Goal: Task Accomplishment & Management: Complete application form

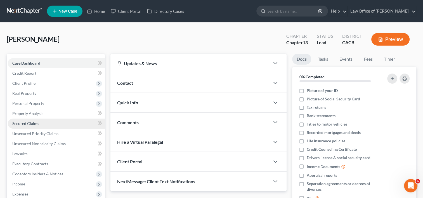
click at [63, 124] on link "Secured Claims" at bounding box center [56, 124] width 97 height 10
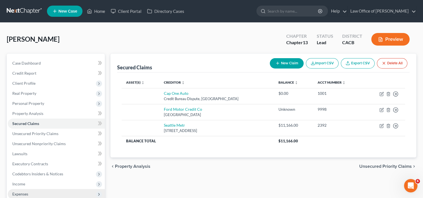
click at [29, 194] on span "Expenses" at bounding box center [56, 194] width 97 height 10
click at [23, 193] on span "Expenses" at bounding box center [20, 194] width 16 height 5
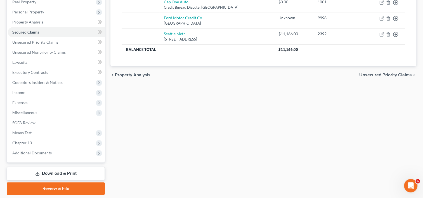
scroll to position [94, 0]
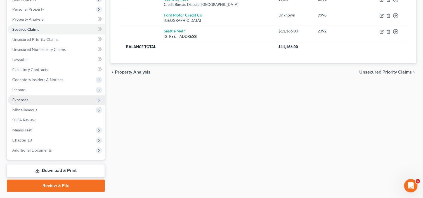
click at [25, 100] on span "Expenses" at bounding box center [20, 99] width 16 height 5
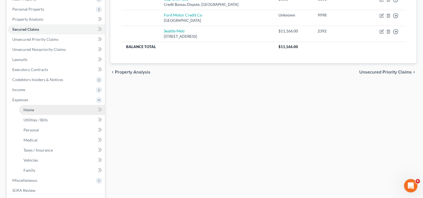
click at [29, 109] on span "Home" at bounding box center [28, 109] width 11 height 5
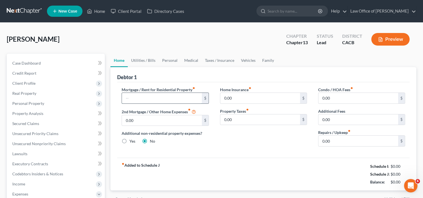
click at [159, 93] on input "text" at bounding box center [162, 98] width 80 height 11
click at [149, 93] on input "2,450.00" at bounding box center [162, 98] width 80 height 11
type input "2"
type input "2,333.00"
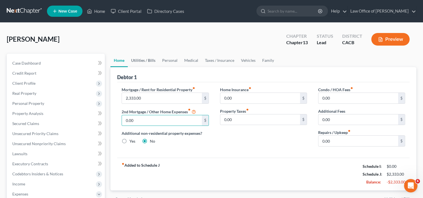
click at [144, 60] on link "Utilities / Bills" at bounding box center [143, 60] width 31 height 13
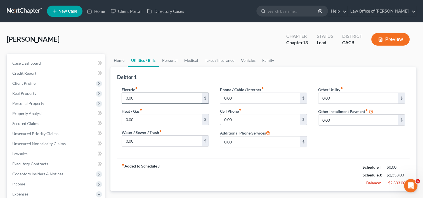
click at [149, 97] on input "0.00" at bounding box center [162, 98] width 80 height 11
click at [133, 138] on input "0.00" at bounding box center [162, 141] width 80 height 11
type input "1"
type input "100.00"
click at [147, 98] on input "0.00" at bounding box center [162, 98] width 80 height 11
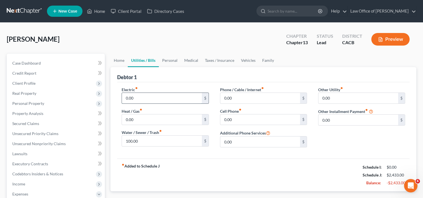
click at [147, 98] on input "0.00" at bounding box center [162, 98] width 80 height 11
type input "0"
type input "100.0"
click at [127, 117] on input "0.00" at bounding box center [162, 119] width 80 height 11
click at [238, 99] on input "0.00" at bounding box center [260, 98] width 80 height 11
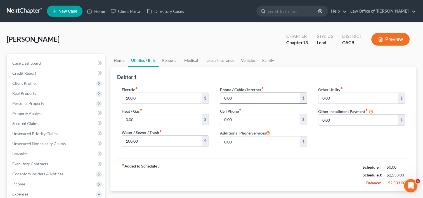
click at [238, 99] on input "0.00" at bounding box center [260, 98] width 80 height 11
type input "0"
type input "160.00"
type input "1"
type input "60.00"
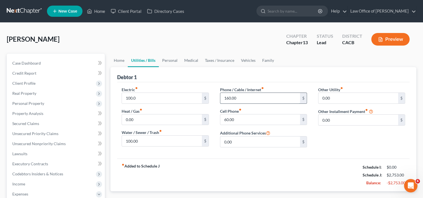
click at [238, 98] on input "160.00" at bounding box center [260, 98] width 80 height 11
type input "1"
type input "220.00"
click at [172, 57] on link "Personal" at bounding box center [170, 60] width 22 height 13
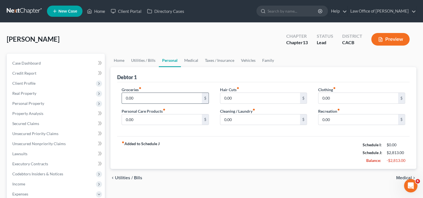
click at [156, 94] on input "0.00" at bounding box center [162, 98] width 80 height 11
type input "6"
type input "7"
type input "750.00"
type input "150.00"
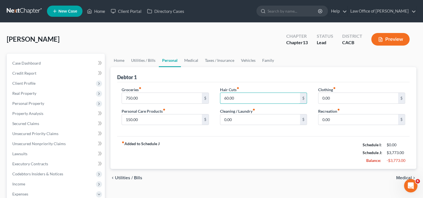
type input "60.00"
click at [256, 118] on input "100.00" at bounding box center [260, 119] width 80 height 11
type input "150.00"
type input "75.00"
type input "100.00"
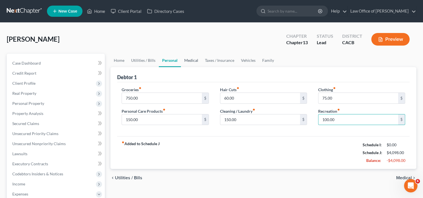
click at [192, 62] on link "Medical" at bounding box center [191, 60] width 21 height 13
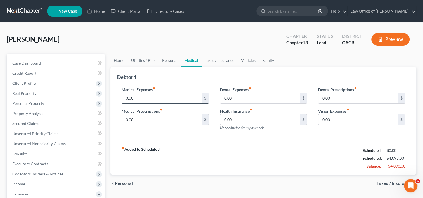
click at [146, 96] on input "0.00" at bounding box center [162, 98] width 80 height 11
type input "0"
type input "150.00"
click at [267, 93] on input "0.00" at bounding box center [260, 98] width 80 height 11
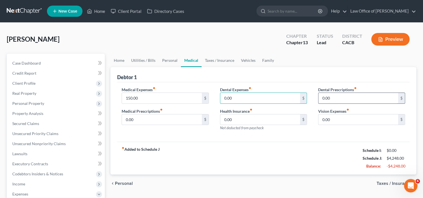
click at [334, 100] on input "0.00" at bounding box center [359, 98] width 80 height 11
click at [335, 119] on input "0.00" at bounding box center [359, 119] width 80 height 11
click at [336, 121] on input "0.00" at bounding box center [359, 119] width 80 height 11
click at [218, 62] on link "Taxes / Insurance" at bounding box center [220, 60] width 36 height 13
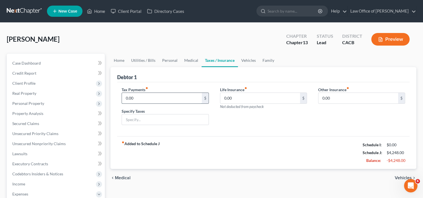
click at [160, 95] on input "0.00" at bounding box center [162, 98] width 80 height 11
click at [250, 99] on input "0.00" at bounding box center [260, 98] width 80 height 11
click at [235, 98] on input "0.00" at bounding box center [260, 98] width 80 height 11
type input "0"
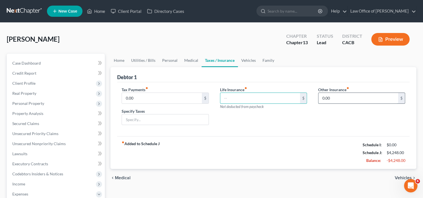
click at [330, 97] on input "0.00" at bounding box center [359, 98] width 80 height 11
click at [246, 62] on link "Vehicles" at bounding box center [248, 60] width 21 height 13
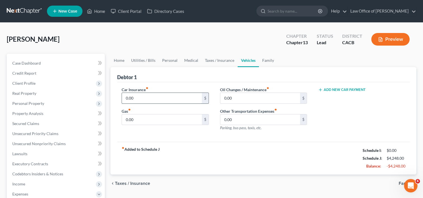
click at [159, 97] on input "0.00" at bounding box center [162, 98] width 80 height 11
click at [247, 62] on link "Vehicles" at bounding box center [248, 60] width 21 height 13
click at [157, 99] on input "0.00" at bounding box center [162, 98] width 80 height 11
drag, startPoint x: 147, startPoint y: 101, endPoint x: 72, endPoint y: 111, distance: 75.3
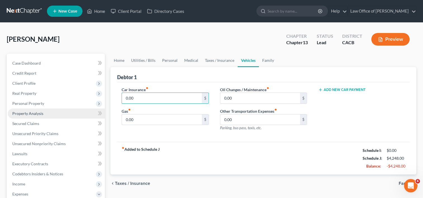
type input "1"
type input "204.00"
type input "200.00"
type input "40.00"
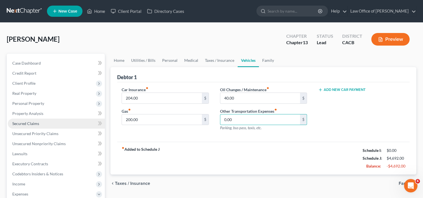
click at [29, 123] on span "Secured Claims" at bounding box center [25, 123] width 27 height 5
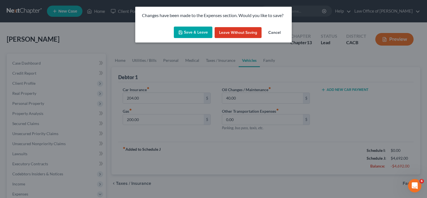
click at [197, 32] on button "Save & Leave" at bounding box center [193, 33] width 39 height 12
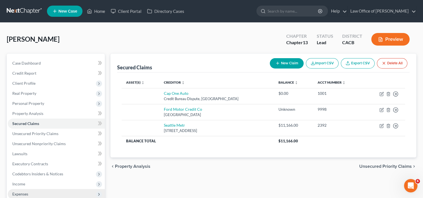
click at [16, 193] on span "Expenses" at bounding box center [20, 194] width 16 height 5
click at [20, 194] on span "Expenses" at bounding box center [20, 194] width 16 height 5
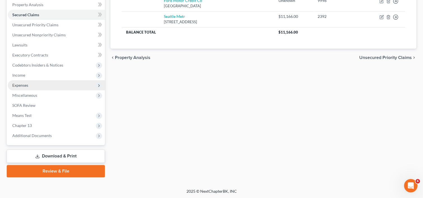
click at [19, 85] on span "Expenses" at bounding box center [20, 85] width 16 height 5
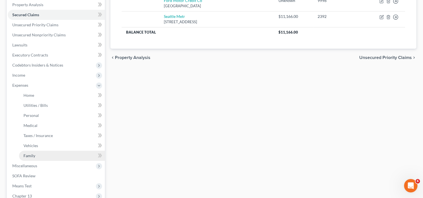
click at [29, 155] on span "Family" at bounding box center [29, 155] width 12 height 5
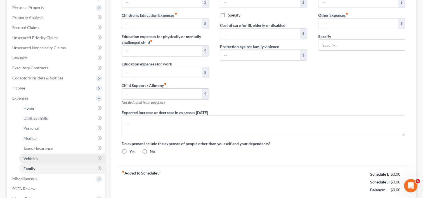
type input "0.00"
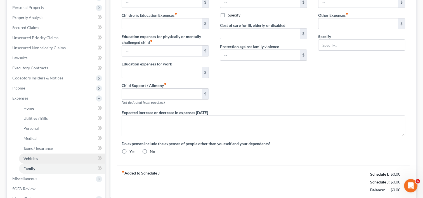
type input "0.00"
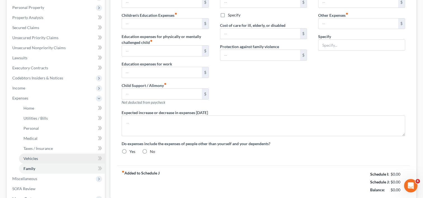
radio input "true"
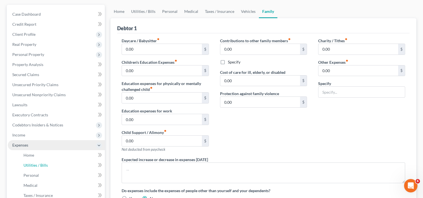
click at [31, 145] on li "Expenses Home Utilities / Bills Personal Medical" at bounding box center [56, 180] width 97 height 81
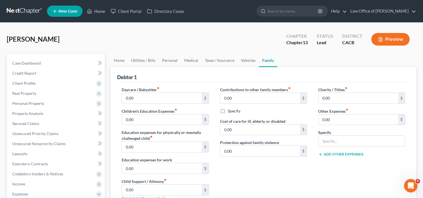
click at [266, 63] on link "Family" at bounding box center [268, 60] width 18 height 13
click at [250, 63] on link "Vehicles" at bounding box center [248, 60] width 21 height 13
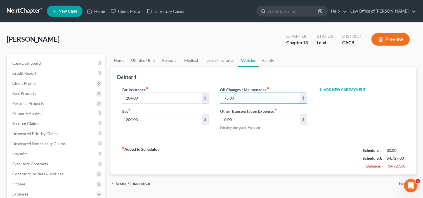
type input "75.00"
click at [189, 162] on div "fiber_manual_record Added to Schedule J Schedule I: $0.00 Schedule J: $4,727.00…" at bounding box center [263, 158] width 293 height 33
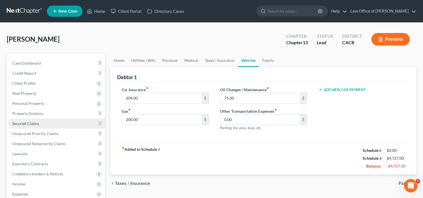
click at [32, 125] on span "Secured Claims" at bounding box center [25, 123] width 27 height 5
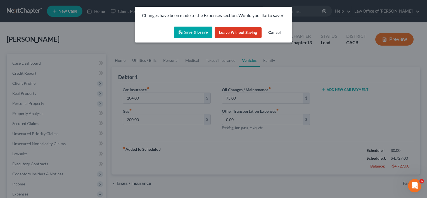
click at [186, 31] on button "Save & Leave" at bounding box center [193, 33] width 39 height 12
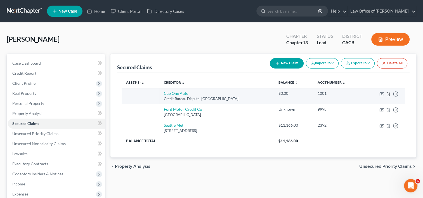
click at [388, 95] on line "button" at bounding box center [388, 94] width 0 height 1
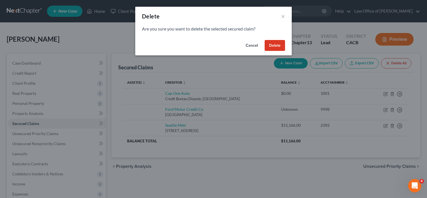
click at [275, 46] on button "Delete" at bounding box center [275, 45] width 20 height 11
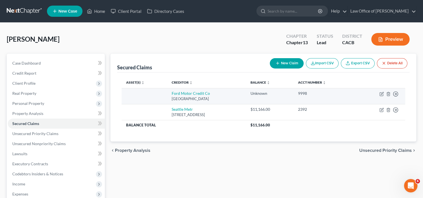
click at [389, 96] on td "Move to E Move to F Move to G Move to Notice Only" at bounding box center [380, 96] width 50 height 16
click at [388, 95] on icon "button" at bounding box center [388, 94] width 4 height 4
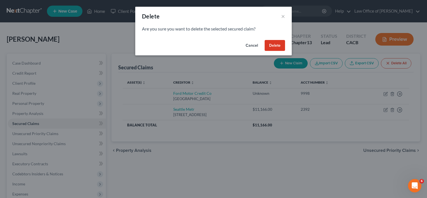
click at [273, 45] on button "Delete" at bounding box center [275, 45] width 20 height 11
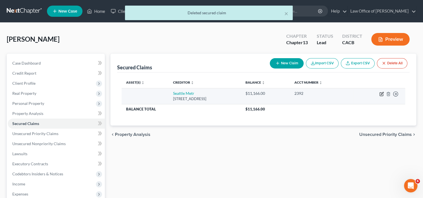
click at [380, 95] on icon "button" at bounding box center [381, 94] width 3 height 3
select select "50"
select select "0"
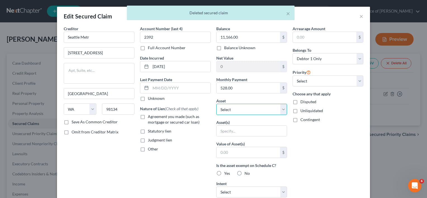
click at [250, 111] on select "Select Other Multiple Assets" at bounding box center [251, 109] width 71 height 11
select select
click at [216, 104] on select "Select Other Multiple Assets" at bounding box center [251, 109] width 71 height 11
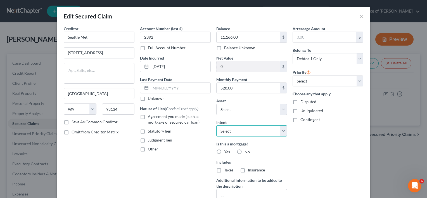
click at [251, 129] on select "Select Surrender Redeem Reaffirm Avoid Other" at bounding box center [251, 130] width 71 height 11
click at [245, 151] on label "No" at bounding box center [247, 152] width 5 height 6
click at [247, 151] on input "No" at bounding box center [249, 151] width 4 height 4
radio input "true"
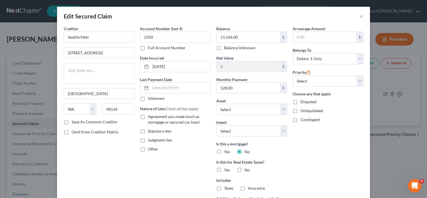
click at [245, 168] on label "No" at bounding box center [247, 170] width 5 height 6
click at [247, 168] on input "No" at bounding box center [249, 169] width 4 height 4
radio input "true"
click at [323, 81] on select "Select 1st 2nd 3rd 4th 5th 6th 7th 8th 9th 10th 11th 12th 13th 14th 15th 16th 1…" at bounding box center [328, 81] width 71 height 11
select select "0"
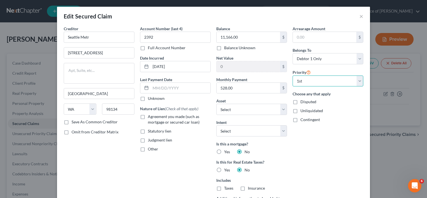
click at [293, 76] on select "Select 1st 2nd 3rd 4th 5th 6th 7th 8th 9th 10th 11th 12th 13th 14th 15th 16th 1…" at bounding box center [328, 81] width 71 height 11
click at [258, 109] on select "Select Other Multiple Assets" at bounding box center [251, 109] width 71 height 11
click at [302, 146] on div "Arrearage Amount $ Belongs To * Select Debtor 1 Only Debtor 2 Only Debtor 1 And…" at bounding box center [328, 129] width 76 height 207
click at [360, 16] on button "×" at bounding box center [362, 16] width 4 height 7
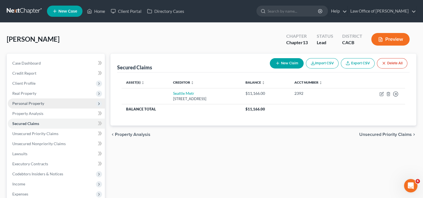
click at [23, 104] on span "Personal Property" at bounding box center [28, 103] width 32 height 5
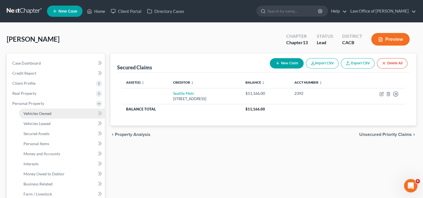
click at [32, 114] on span "Vehicles Owned" at bounding box center [37, 113] width 28 height 5
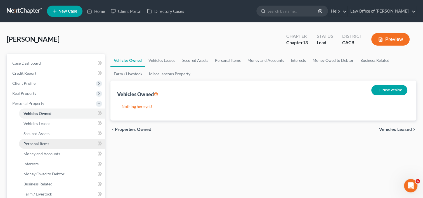
drag, startPoint x: 39, startPoint y: 146, endPoint x: 31, endPoint y: 144, distance: 7.4
click at [31, 144] on span "Personal Items" at bounding box center [36, 143] width 26 height 5
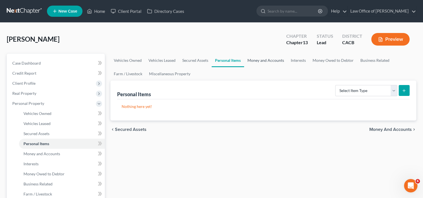
click at [277, 54] on link "Money and Accounts" at bounding box center [265, 60] width 43 height 13
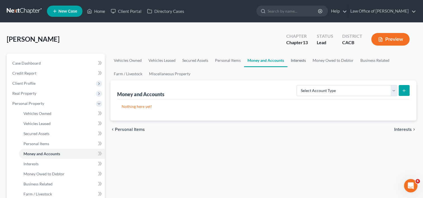
click at [302, 60] on link "Interests" at bounding box center [298, 60] width 22 height 13
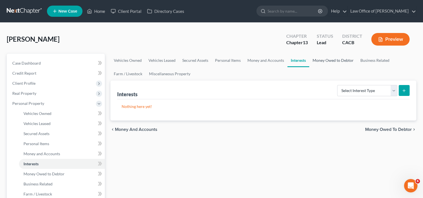
click at [332, 61] on link "Money Owed to Debtor" at bounding box center [333, 60] width 48 height 13
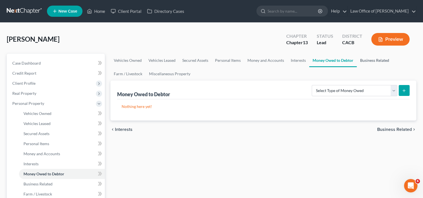
click at [365, 62] on link "Business Related" at bounding box center [375, 60] width 36 height 13
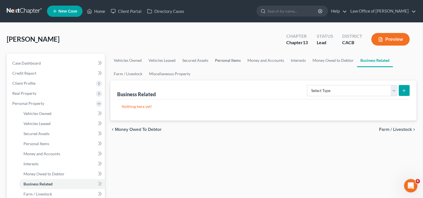
click at [223, 60] on link "Personal Items" at bounding box center [228, 60] width 32 height 13
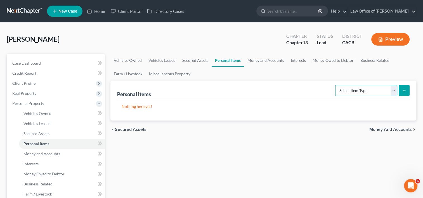
click at [373, 89] on select "Select Item Type Clothing Collectibles Of Value Electronics Firearms Household …" at bounding box center [366, 90] width 62 height 11
click at [152, 62] on link "Vehicles Leased" at bounding box center [162, 60] width 34 height 13
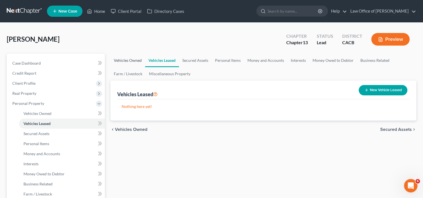
click at [128, 62] on link "Vehicles Owned" at bounding box center [127, 60] width 35 height 13
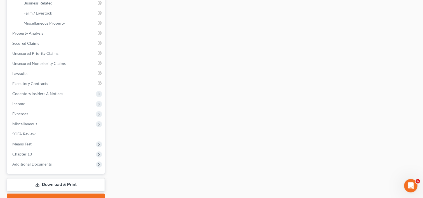
scroll to position [182, 0]
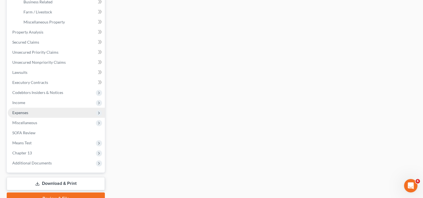
click at [17, 110] on span "Expenses" at bounding box center [20, 112] width 16 height 5
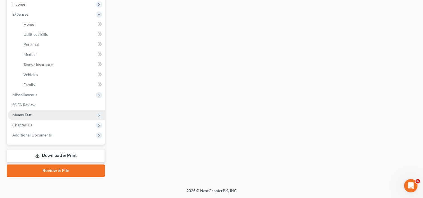
scroll to position [179, 0]
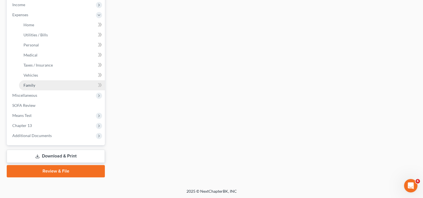
click at [36, 87] on link "Family" at bounding box center [62, 85] width 86 height 10
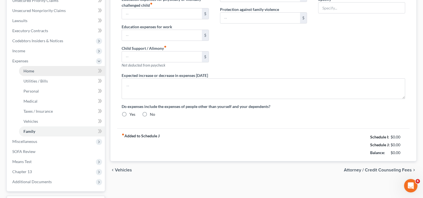
type input "0.00"
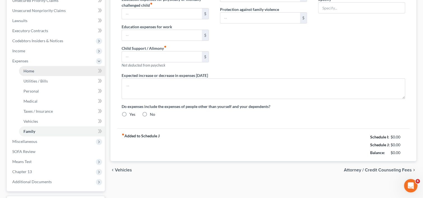
type input "0.00"
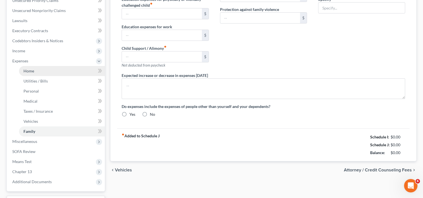
radio input "true"
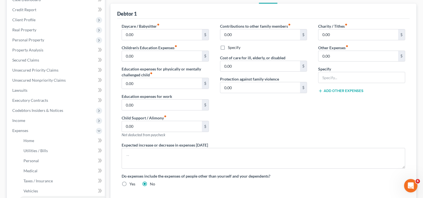
scroll to position [65, 0]
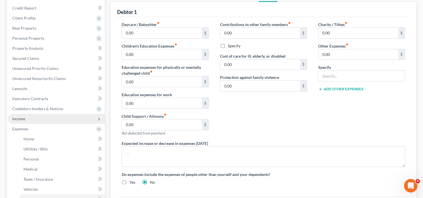
click at [17, 122] on span "Income" at bounding box center [56, 119] width 97 height 10
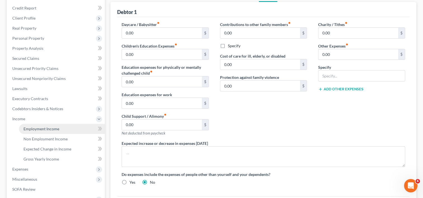
click at [30, 127] on span "Employment Income" at bounding box center [41, 128] width 36 height 5
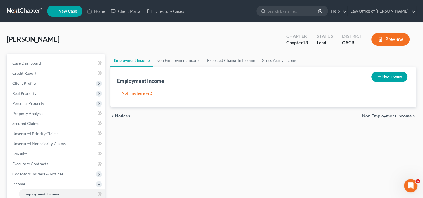
click at [382, 78] on button "New Income" at bounding box center [389, 77] width 36 height 10
select select "0"
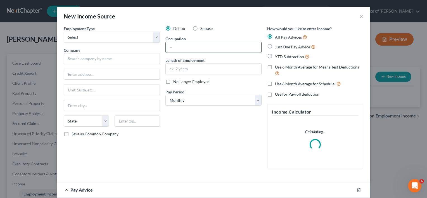
click at [201, 50] on input "text" at bounding box center [214, 47] width 96 height 11
type input "Inside Sales Manager"
type input "10 Years"
click at [95, 41] on select "Select Full or [DEMOGRAPHIC_DATA] Employment Self Employment" at bounding box center [112, 37] width 96 height 11
select select "0"
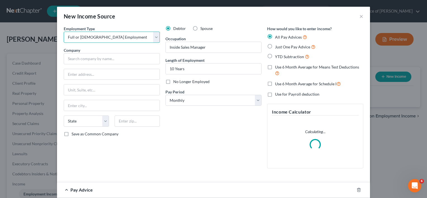
click at [64, 32] on select "Select Full or [DEMOGRAPHIC_DATA] Employment Self Employment" at bounding box center [112, 37] width 96 height 11
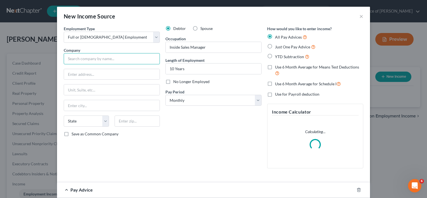
click at [88, 63] on input "text" at bounding box center [112, 58] width 96 height 11
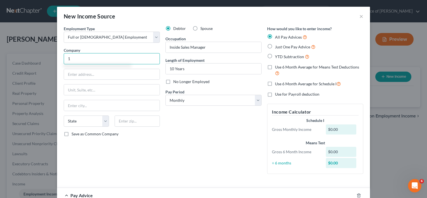
type input "1"
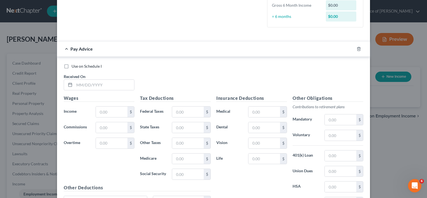
scroll to position [147, 0]
click at [98, 111] on input "text" at bounding box center [112, 111] width 32 height 11
type input "7,037.21"
click at [182, 113] on input "text" at bounding box center [188, 111] width 32 height 11
type input "1,043.23"
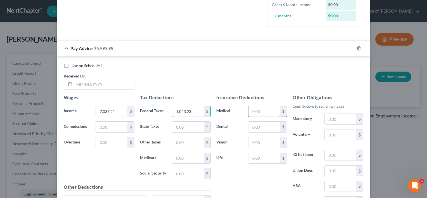
click at [252, 113] on input "text" at bounding box center [265, 111] width 32 height 11
click at [206, 61] on div "Use on Schedule I Received On * Wages Income * 7,037.21 $ Commissions $ Overtim…" at bounding box center [213, 140] width 313 height 168
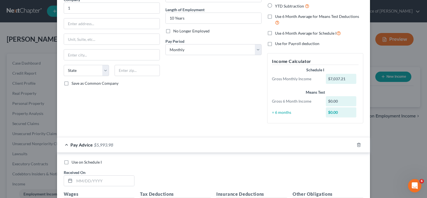
scroll to position [0, 0]
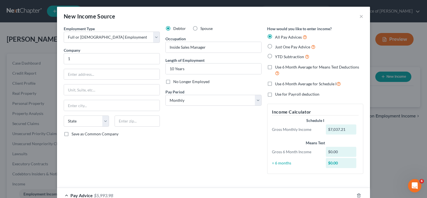
click at [275, 67] on label "Use 6 Month Average for Means Test Deductions" at bounding box center [319, 70] width 88 height 12
click at [277, 67] on input "Use 6 Month Average for Means Test Deductions" at bounding box center [279, 66] width 4 height 4
checkbox input "true"
click at [275, 48] on label "Just One Pay Advice" at bounding box center [295, 47] width 41 height 6
click at [277, 47] on input "Just One Pay Advice" at bounding box center [279, 46] width 4 height 4
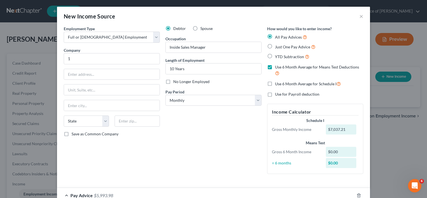
radio input "true"
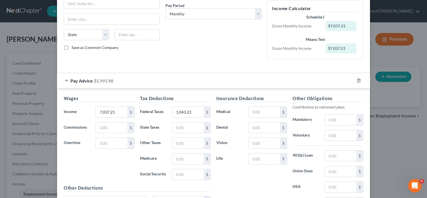
scroll to position [84, 0]
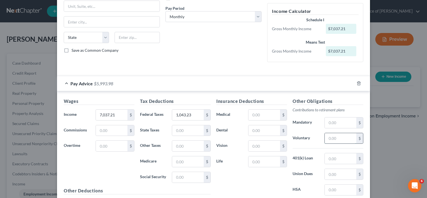
click at [330, 140] on input "text" at bounding box center [341, 138] width 32 height 11
type input "91.54"
click at [258, 115] on input "text" at bounding box center [265, 115] width 32 height 11
type input "512.97"
click at [258, 129] on input "text" at bounding box center [265, 130] width 32 height 11
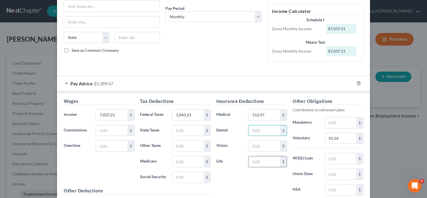
click at [263, 161] on input "text" at bounding box center [265, 161] width 32 height 11
type input "82.19"
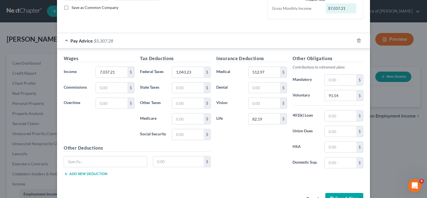
scroll to position [143, 0]
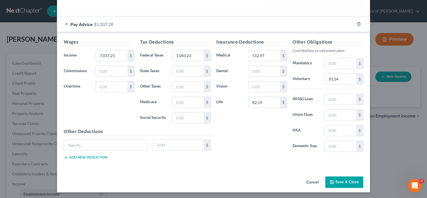
drag, startPoint x: 424, startPoint y: 121, endPoint x: 9, endPoint y: 10, distance: 429.0
click at [339, 182] on button "Save & Close" at bounding box center [345, 182] width 38 height 12
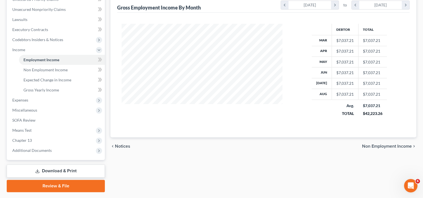
scroll to position [135, 0]
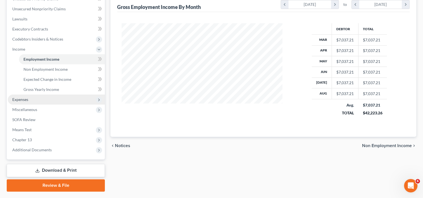
click at [16, 99] on span "Expenses" at bounding box center [20, 99] width 16 height 5
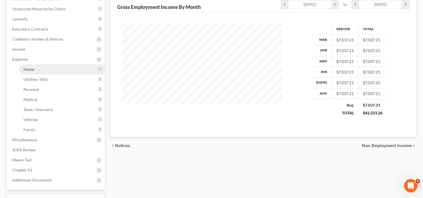
click at [30, 71] on span "Home" at bounding box center [28, 69] width 11 height 5
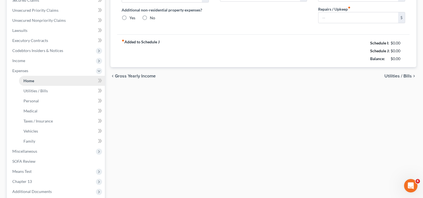
type input "2,333.00"
type input "0.00"
radio input "true"
type input "0.00"
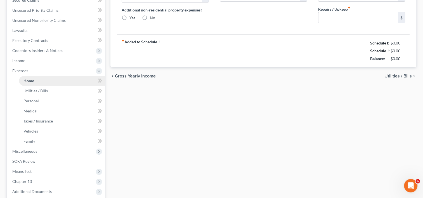
type input "0.00"
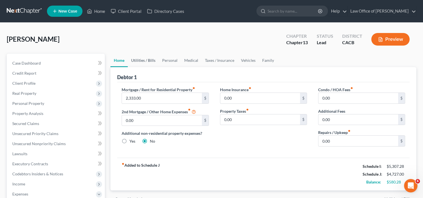
click at [141, 60] on link "Utilities / Bills" at bounding box center [143, 60] width 31 height 13
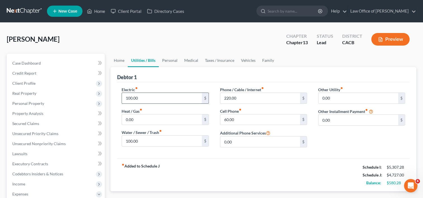
click at [140, 97] on input "100.00" at bounding box center [162, 98] width 80 height 11
type input "120.00"
type input "105.00"
click at [239, 124] on div "60.00 $" at bounding box center [263, 119] width 87 height 11
click at [240, 117] on input "60.00" at bounding box center [260, 119] width 80 height 11
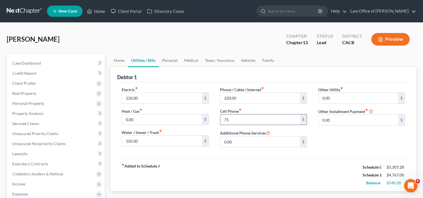
type input "7"
type input "65.00"
click at [168, 58] on link "Personal" at bounding box center [170, 60] width 22 height 13
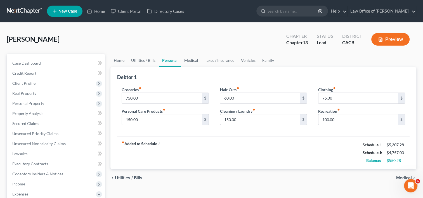
click at [193, 60] on link "Medical" at bounding box center [191, 60] width 21 height 13
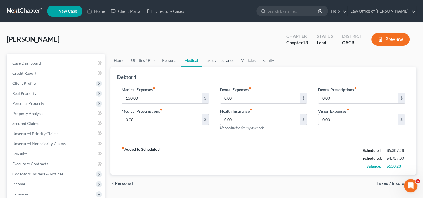
click at [216, 62] on link "Taxes / Insurance" at bounding box center [220, 60] width 36 height 13
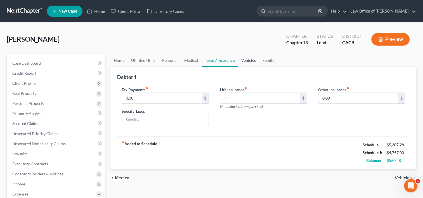
click at [247, 63] on link "Vehicles" at bounding box center [248, 60] width 21 height 13
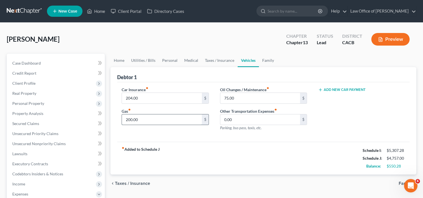
click at [147, 120] on input "200.00" at bounding box center [162, 119] width 80 height 11
type input "250.00"
click at [270, 61] on link "Family" at bounding box center [268, 60] width 18 height 13
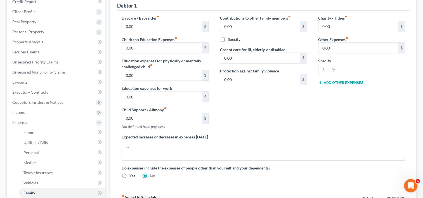
scroll to position [71, 0]
click at [243, 62] on input "0.00" at bounding box center [260, 58] width 80 height 11
type input "500.00"
click at [281, 114] on div "Contributions to other family members fiber_manual_record 0.00 $ Specify Cost o…" at bounding box center [263, 75] width 98 height 119
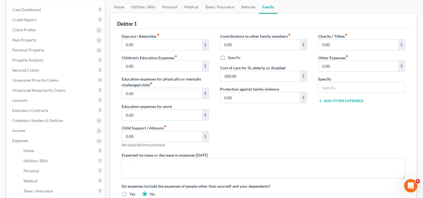
scroll to position [53, 0]
click at [34, 131] on span "Income" at bounding box center [56, 131] width 97 height 10
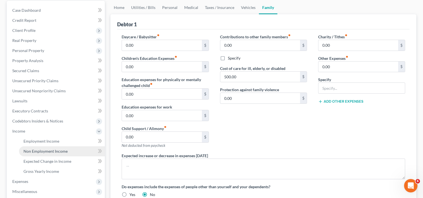
click at [53, 149] on span "Non Employment Income" at bounding box center [45, 151] width 44 height 5
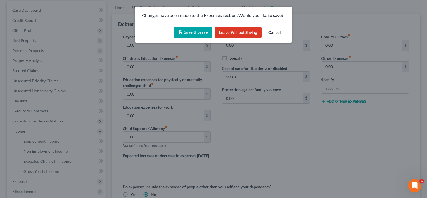
click at [179, 32] on button "Save & Leave" at bounding box center [193, 33] width 39 height 12
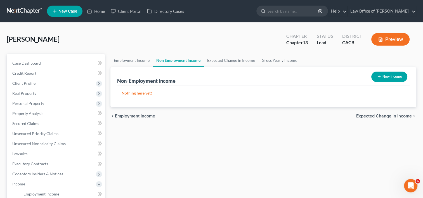
click at [392, 77] on button "New Income" at bounding box center [389, 77] width 36 height 10
select select "0"
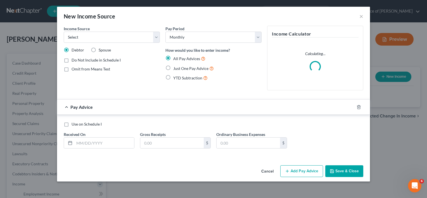
click at [99, 49] on label "Spouse" at bounding box center [105, 50] width 12 height 6
click at [101, 49] on input "Spouse" at bounding box center [103, 49] width 4 height 4
radio input "true"
click at [72, 60] on label "Do Not Include in Schedule I" at bounding box center [96, 60] width 49 height 6
click at [74, 60] on input "Do Not Include in Schedule I" at bounding box center [76, 59] width 4 height 4
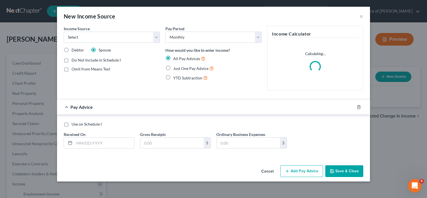
checkbox input "true"
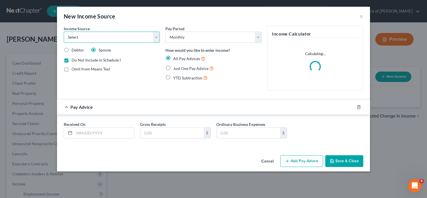
click at [144, 34] on select "Select Unemployment Disability (from employer) Pension Retirement Social Securi…" at bounding box center [112, 37] width 96 height 11
select select "4"
click at [64, 32] on select "Select Unemployment Disability (from employer) Pension Retirement Social Securi…" at bounding box center [112, 37] width 96 height 11
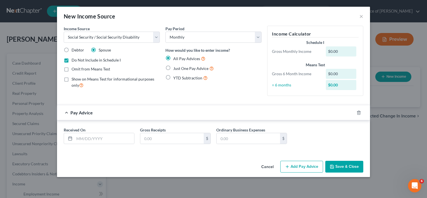
click at [173, 68] on label "Just One Pay Advice" at bounding box center [193, 68] width 41 height 6
click at [176, 68] on input "Just One Pay Advice" at bounding box center [178, 67] width 4 height 4
radio input "true"
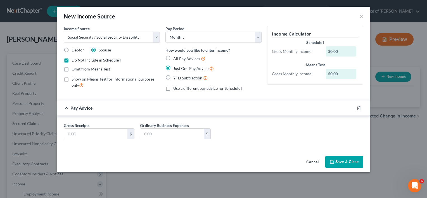
click at [72, 70] on label "Omit from Means Test" at bounding box center [91, 69] width 39 height 6
click at [74, 70] on input "Omit from Means Test" at bounding box center [76, 68] width 4 height 4
checkbox input "true"
click at [72, 62] on label "Do Not Include in Schedule I" at bounding box center [96, 60] width 49 height 6
click at [74, 61] on input "Do Not Include in Schedule I" at bounding box center [76, 59] width 4 height 4
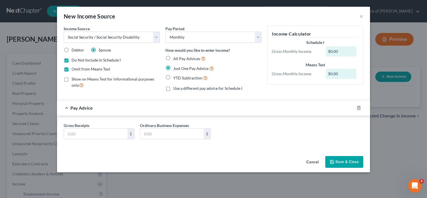
checkbox input "false"
click at [97, 139] on div "Gross Receipts $ Ordinary Business Expenses $" at bounding box center [213, 133] width 305 height 22
click at [97, 135] on input "text" at bounding box center [95, 134] width 63 height 11
click at [218, 149] on div "Income Source * Select Unemployment Disability (from employer) Pension Retireme…" at bounding box center [213, 90] width 313 height 128
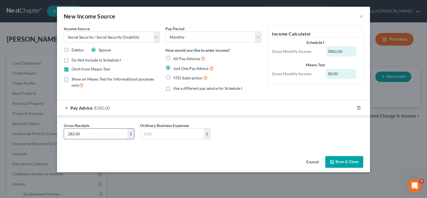
type input "282.00"
click at [351, 161] on button "Save & Close" at bounding box center [345, 162] width 38 height 12
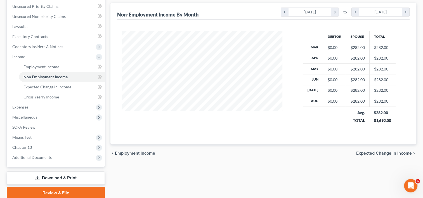
scroll to position [128, 0]
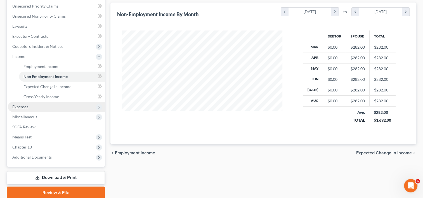
click at [20, 106] on span "Expenses" at bounding box center [20, 106] width 16 height 5
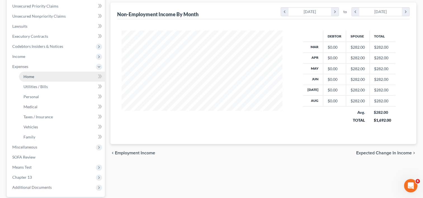
click at [26, 77] on span "Home" at bounding box center [28, 76] width 11 height 5
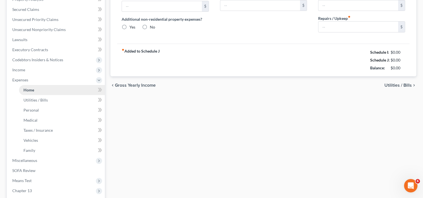
type input "2,333.00"
type input "0.00"
radio input "true"
type input "0.00"
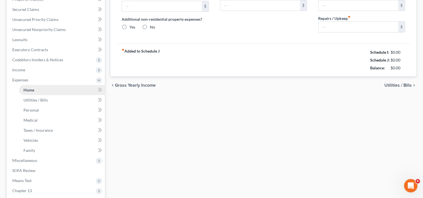
type input "0.00"
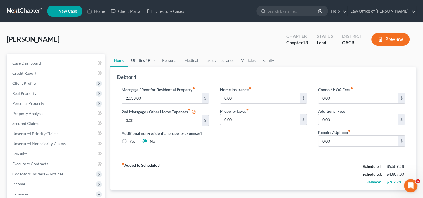
click at [144, 59] on link "Utilities / Bills" at bounding box center [143, 60] width 31 height 13
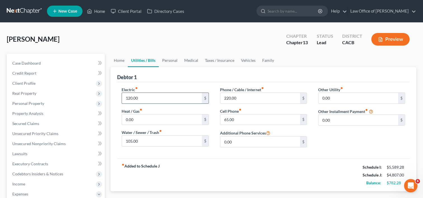
click at [153, 100] on input "120.00" at bounding box center [162, 98] width 80 height 11
type input "145.00"
type input "165.00"
click at [169, 60] on link "Personal" at bounding box center [170, 60] width 22 height 13
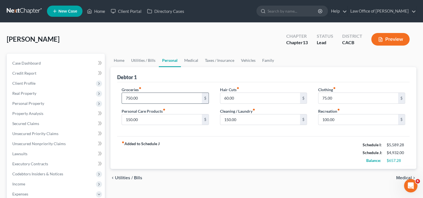
click at [159, 98] on input "750.00" at bounding box center [162, 98] width 80 height 11
type input "800.00"
click at [191, 60] on link "Medical" at bounding box center [191, 60] width 21 height 13
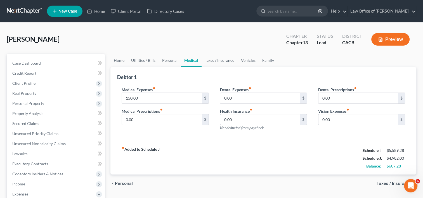
click at [214, 63] on link "Taxes / Insurance" at bounding box center [220, 60] width 36 height 13
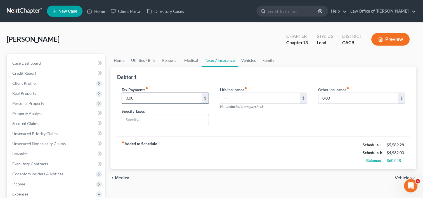
click at [139, 95] on input "0.00" at bounding box center [162, 98] width 80 height 11
click at [140, 96] on input "100.00" at bounding box center [162, 98] width 80 height 11
type input "107.00"
click at [251, 60] on link "Vehicles" at bounding box center [248, 60] width 21 height 13
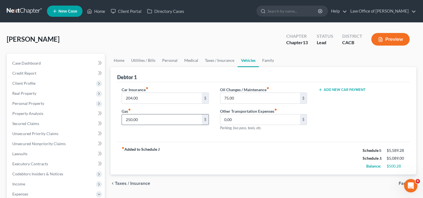
click at [143, 120] on input "250.00" at bounding box center [162, 119] width 80 height 11
type input "300.00"
click at [274, 164] on div "fiber_manual_record Added to Schedule J Schedule I: $5,589.28 Schedule J: $5,13…" at bounding box center [263, 158] width 293 height 33
click at [262, 61] on link "Family" at bounding box center [268, 60] width 18 height 13
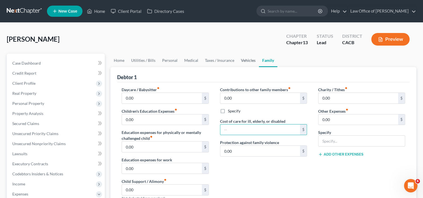
click at [247, 60] on link "Vehicles" at bounding box center [248, 60] width 21 height 13
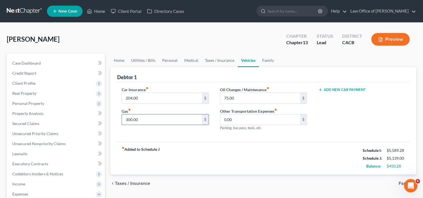
click at [142, 116] on input "300.00" at bounding box center [162, 119] width 80 height 11
type input "350.00"
click at [98, 12] on link "Home" at bounding box center [96, 11] width 24 height 10
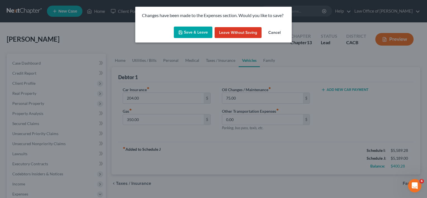
click at [211, 32] on button "Save & Leave" at bounding box center [193, 33] width 39 height 12
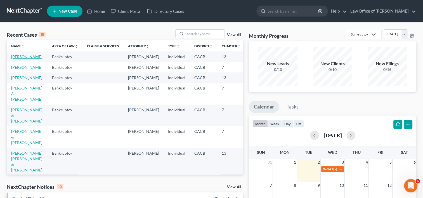
click at [15, 59] on link "[PERSON_NAME]" at bounding box center [26, 56] width 31 height 5
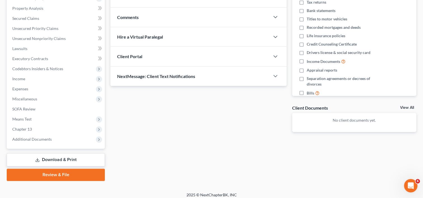
scroll to position [109, 0]
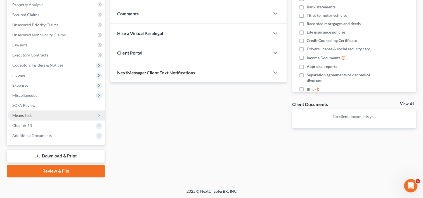
click at [26, 117] on span "Means Test" at bounding box center [56, 115] width 97 height 10
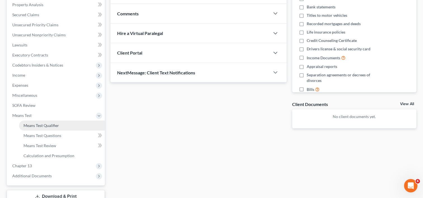
click at [36, 125] on span "Means Test Qualifier" at bounding box center [41, 125] width 36 height 5
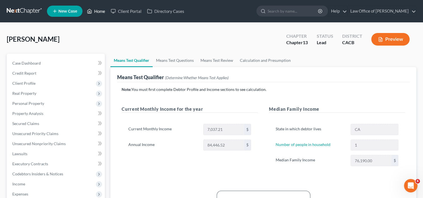
click at [95, 11] on link "Home" at bounding box center [96, 11] width 24 height 10
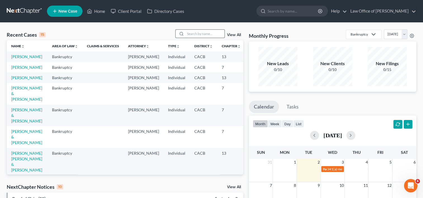
click at [195, 32] on input "search" at bounding box center [204, 34] width 39 height 8
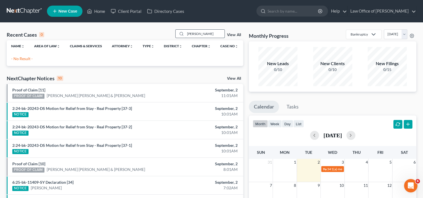
type input "[PERSON_NAME]"
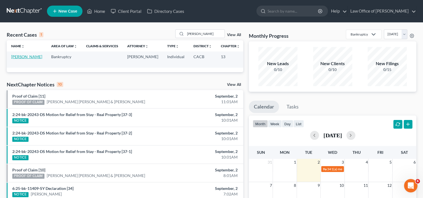
click at [17, 59] on link "[PERSON_NAME]" at bounding box center [26, 56] width 31 height 5
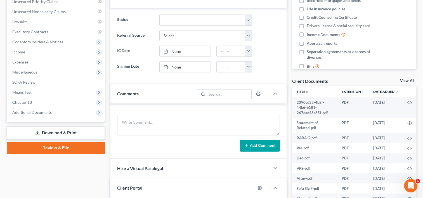
scroll to position [143, 0]
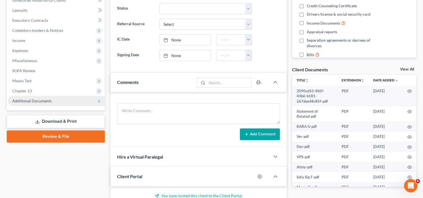
click at [65, 102] on span "Additional Documents" at bounding box center [56, 101] width 97 height 10
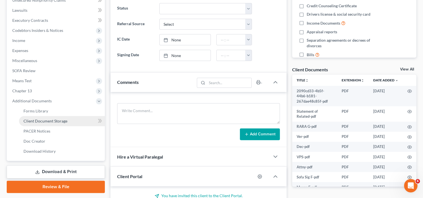
click at [58, 122] on span "Client Document Storage" at bounding box center [45, 121] width 44 height 5
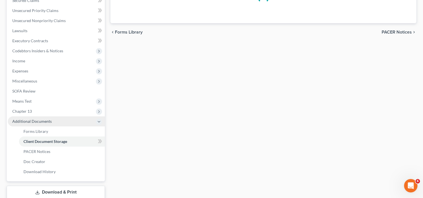
select select "10"
select select "19"
select select "30"
select select "53"
select select "57"
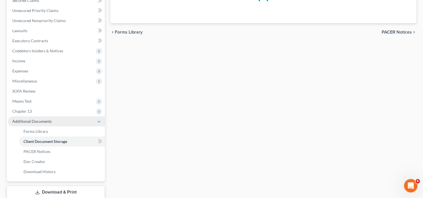
select select "51"
select select "60"
select select "56"
select select "59"
select select "41"
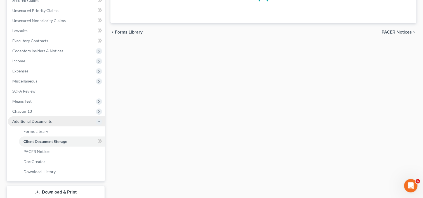
select select "65"
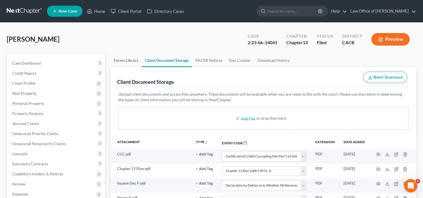
click at [130, 60] on link "Forms Library" at bounding box center [125, 60] width 31 height 13
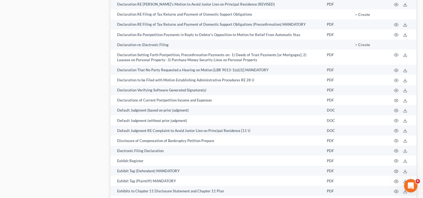
scroll to position [1099, 0]
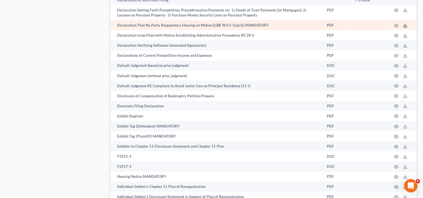
click at [406, 28] on icon at bounding box center [405, 25] width 4 height 4
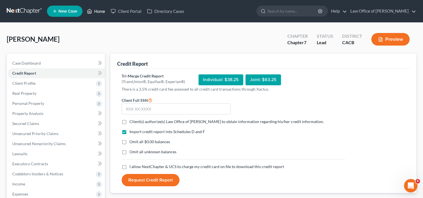
click at [98, 12] on link "Home" at bounding box center [96, 11] width 24 height 10
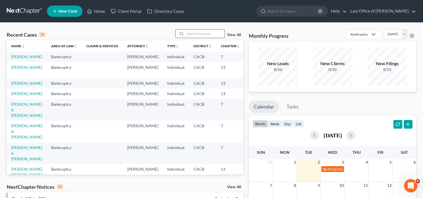
click at [194, 35] on input "search" at bounding box center [204, 34] width 39 height 8
click at [17, 70] on td "[PERSON_NAME]" at bounding box center [27, 70] width 40 height 16
click at [17, 70] on link "[PERSON_NAME]" at bounding box center [26, 67] width 31 height 5
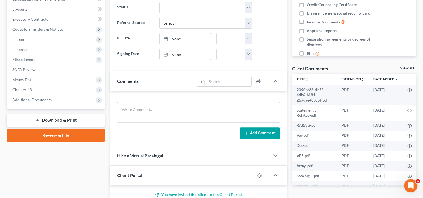
scroll to position [155, 0]
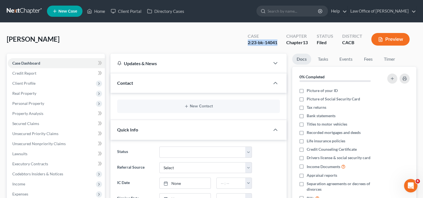
drag, startPoint x: 240, startPoint y: 43, endPoint x: 280, endPoint y: 42, distance: 39.2
click at [280, 42] on div "Case 2:23-bk-14041 Chapter Chapter 13 Status Filed District CACB Preview" at bounding box center [328, 39] width 175 height 20
drag, startPoint x: 280, startPoint y: 42, endPoint x: 293, endPoint y: 110, distance: 69.3
click at [293, 110] on li "Tax returns" at bounding box center [354, 107] width 124 height 8
copy span "Tax"
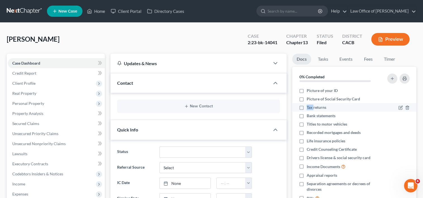
click at [293, 110] on li "Tax returns" at bounding box center [354, 107] width 124 height 8
